Goal: Information Seeking & Learning: Learn about a topic

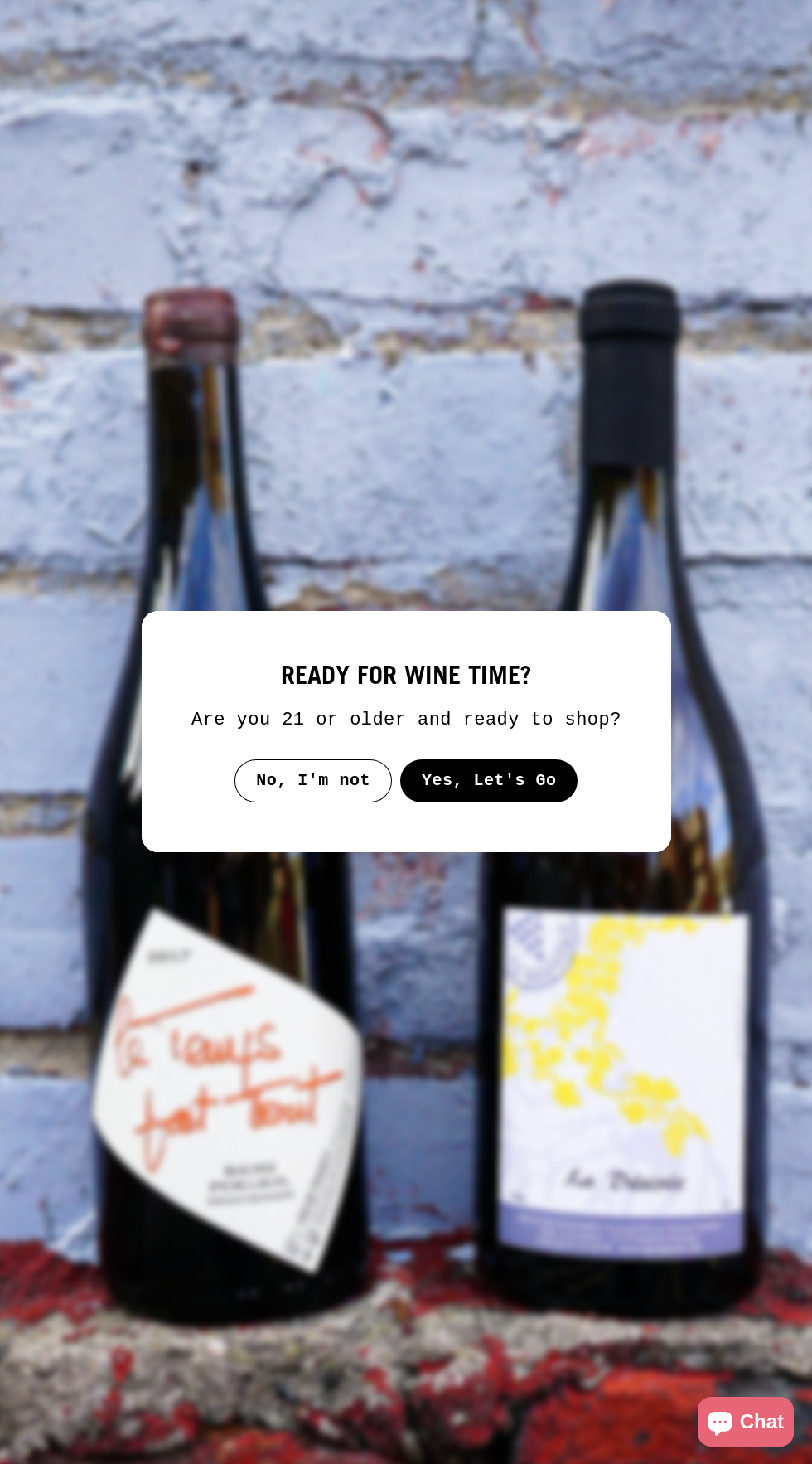
click at [542, 791] on button "Yes, Let's Go" at bounding box center [488, 781] width 178 height 43
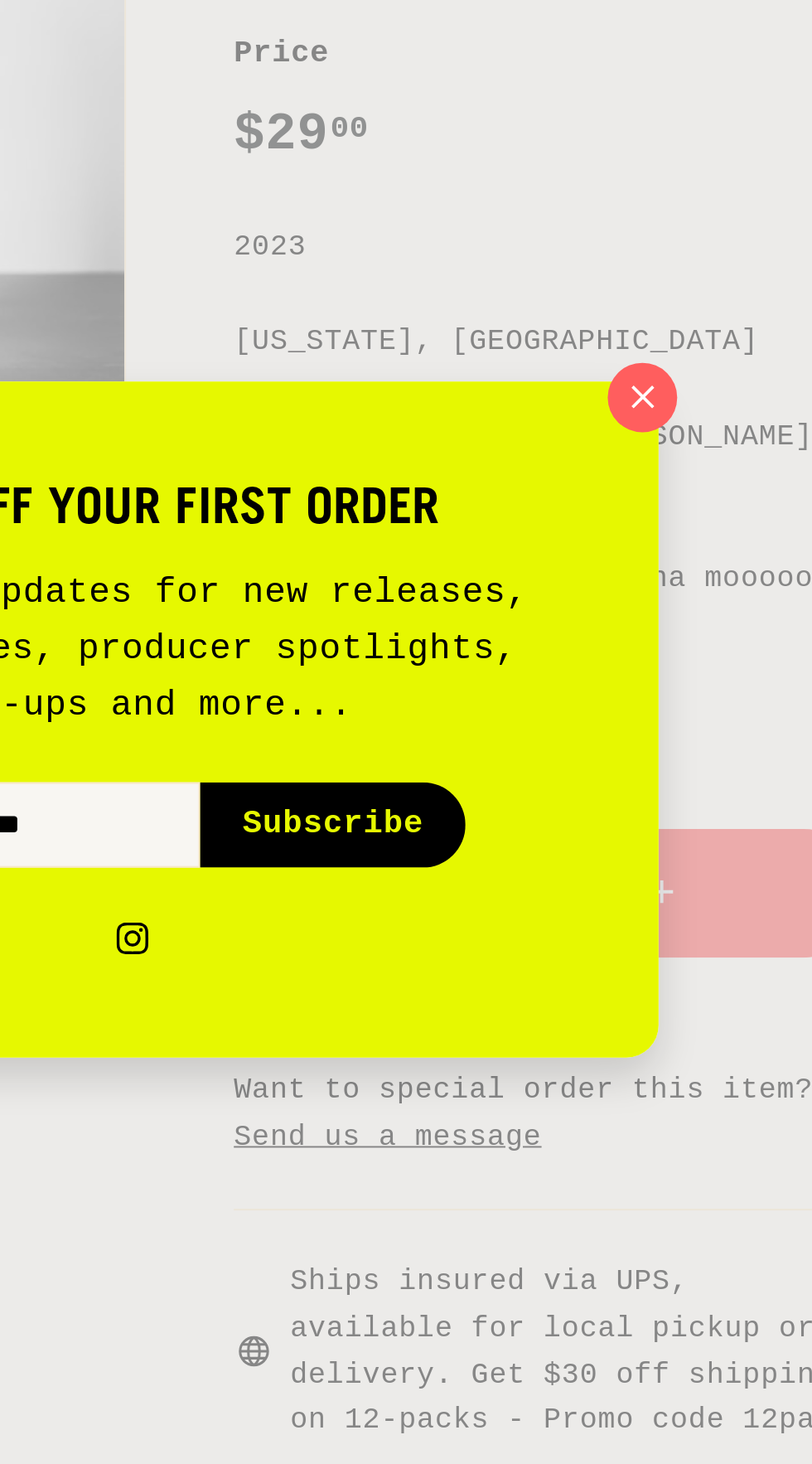
click at [674, 571] on icon "button" at bounding box center [663, 566] width 25 height 25
